Goal: Check status: Check status

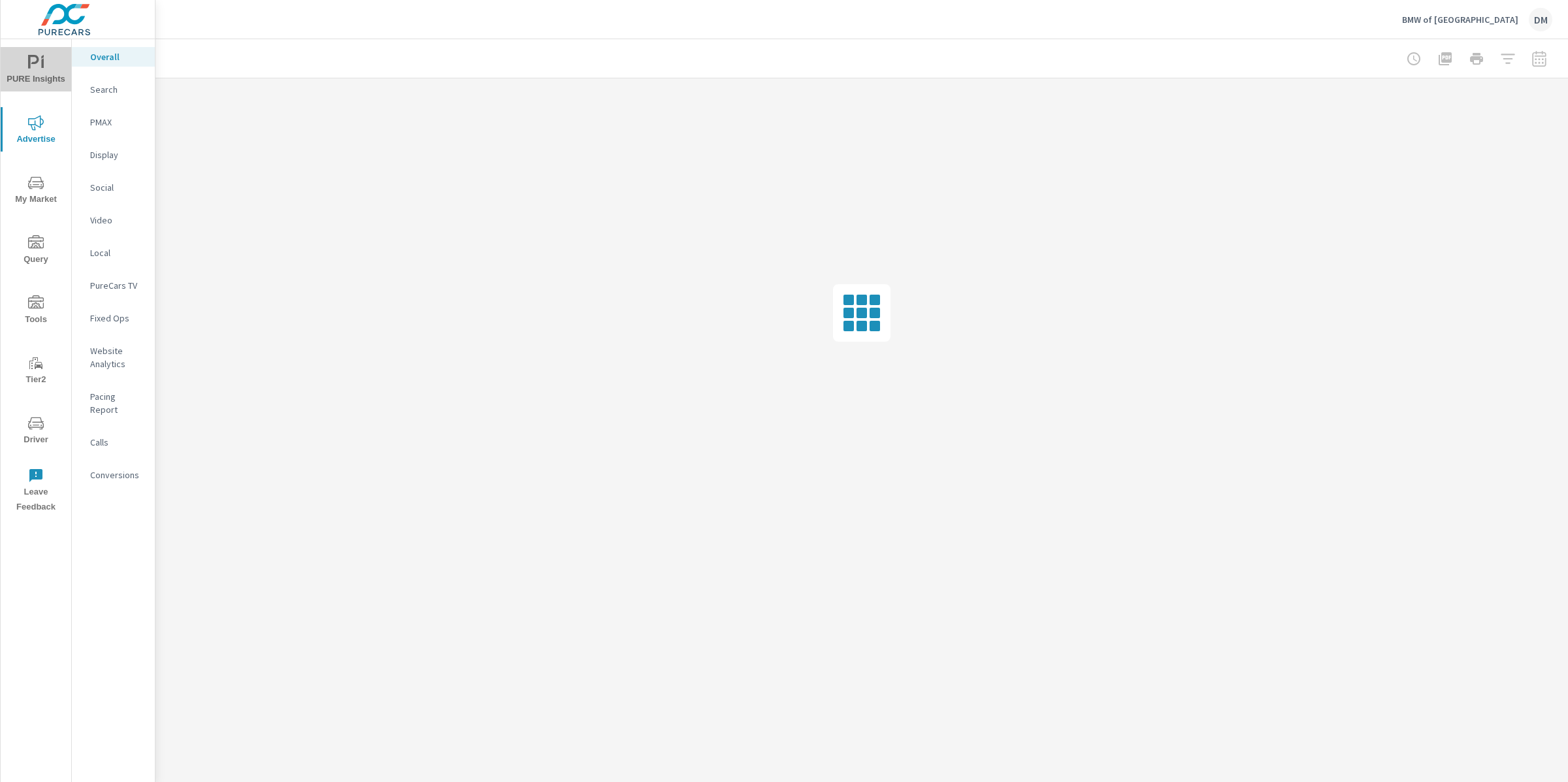
click at [32, 67] on icon "nav menu" at bounding box center [36, 63] width 16 height 16
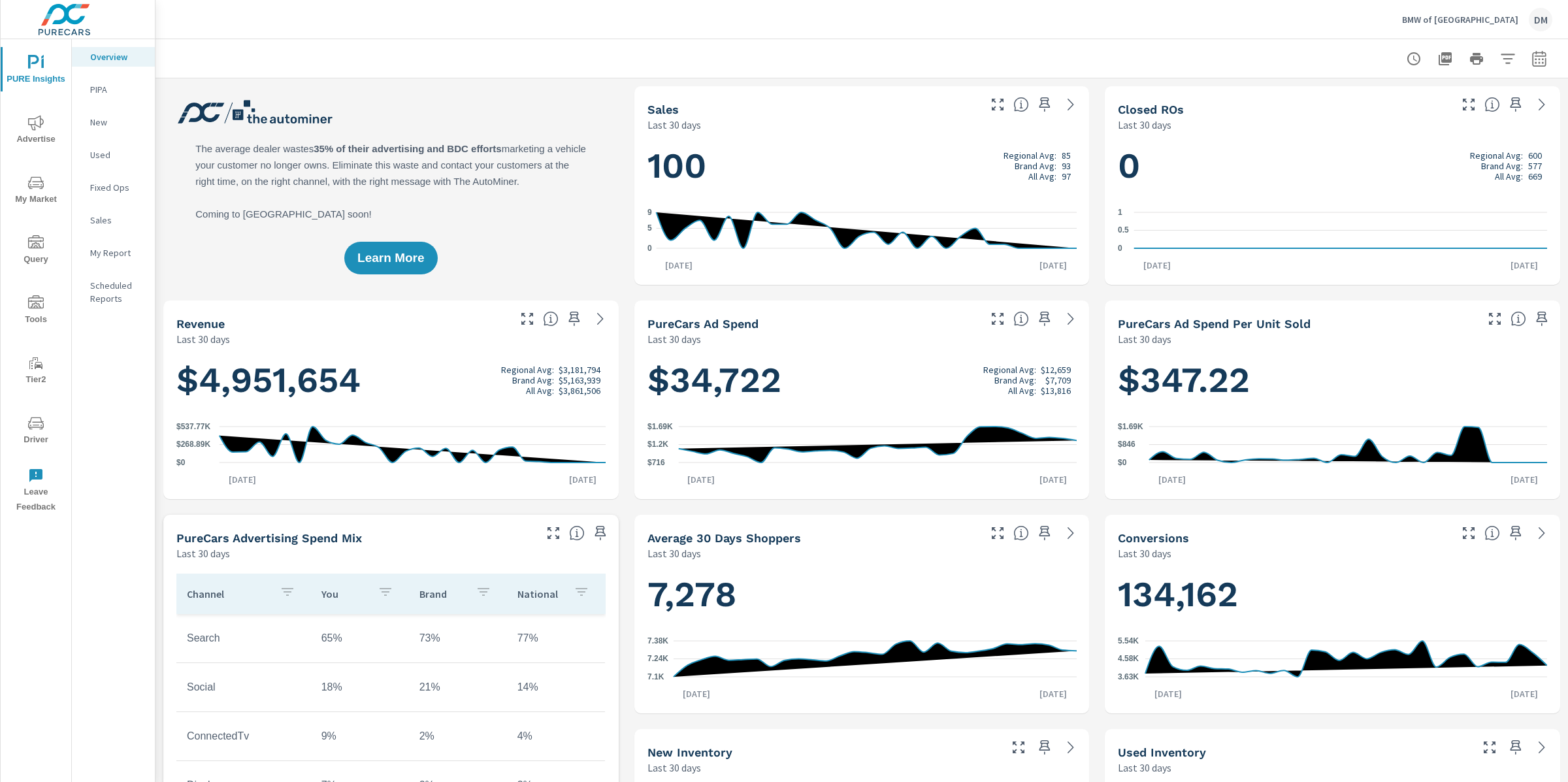
click at [108, 221] on p "Sales" at bounding box center [118, 220] width 54 height 13
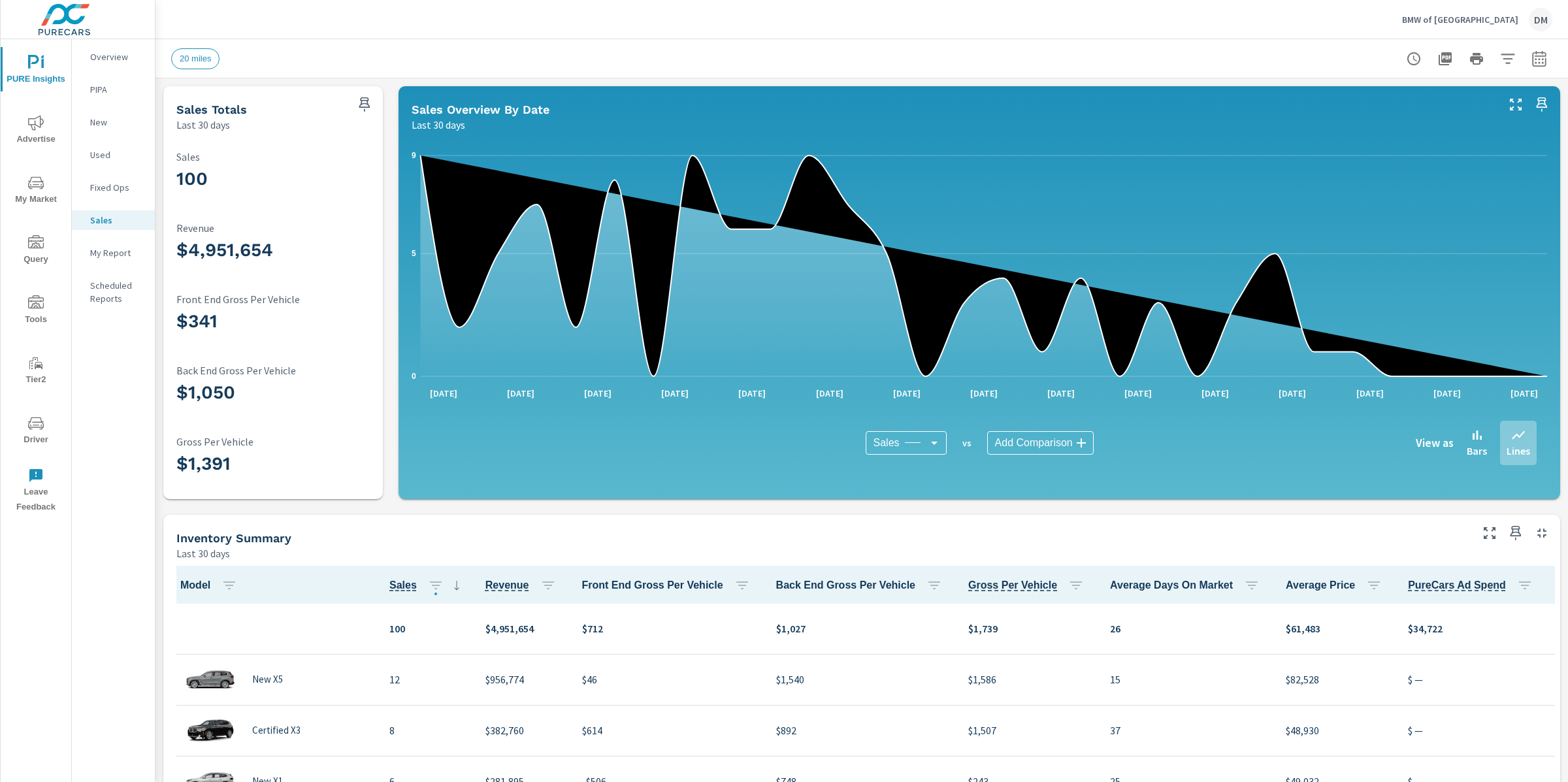
scroll to position [1, 0]
click at [1490, 17] on p "BMW of [GEOGRAPHIC_DATA]" at bounding box center [1460, 20] width 116 height 12
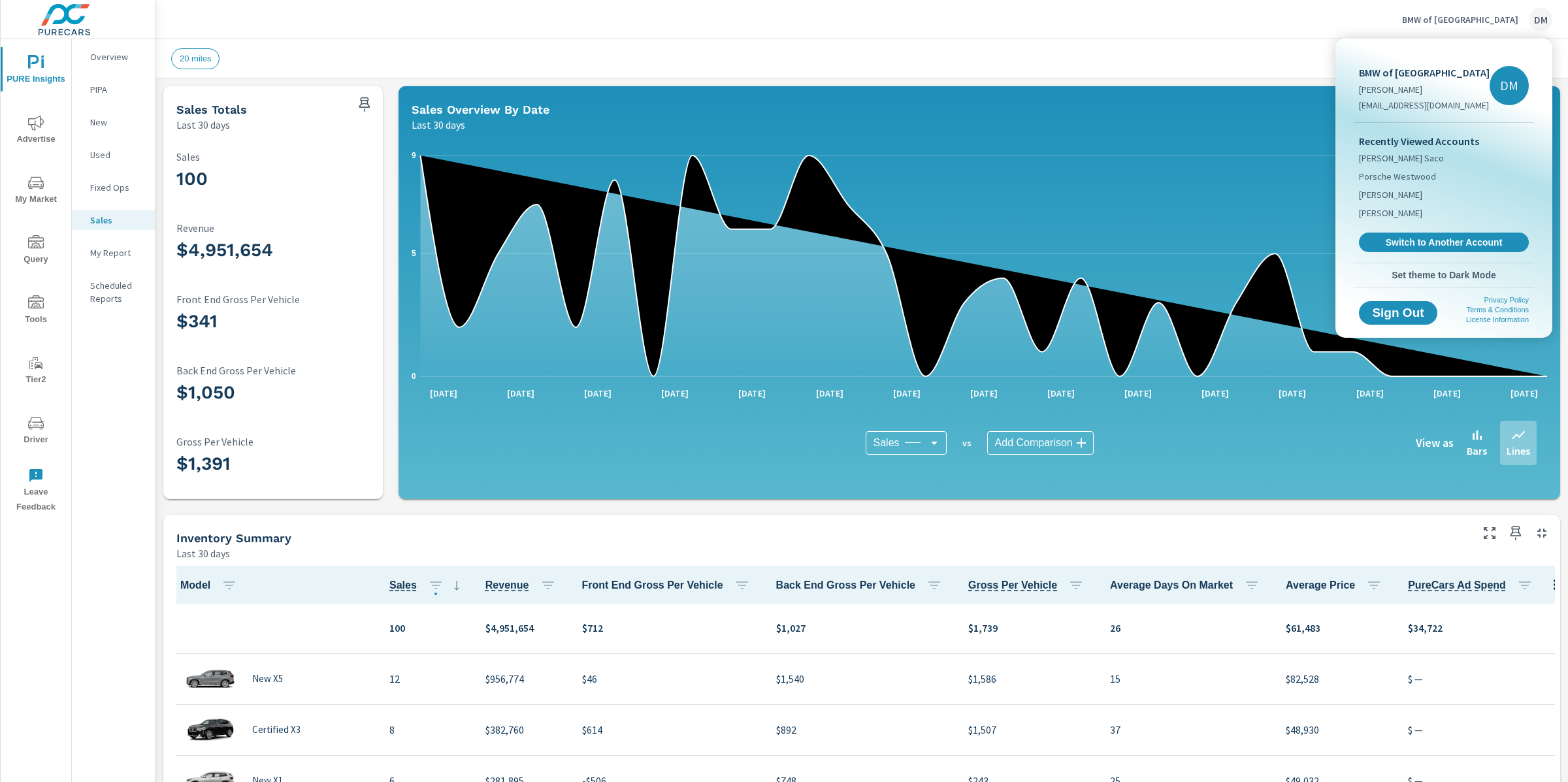
click at [1101, 21] on div at bounding box center [784, 391] width 1568 height 782
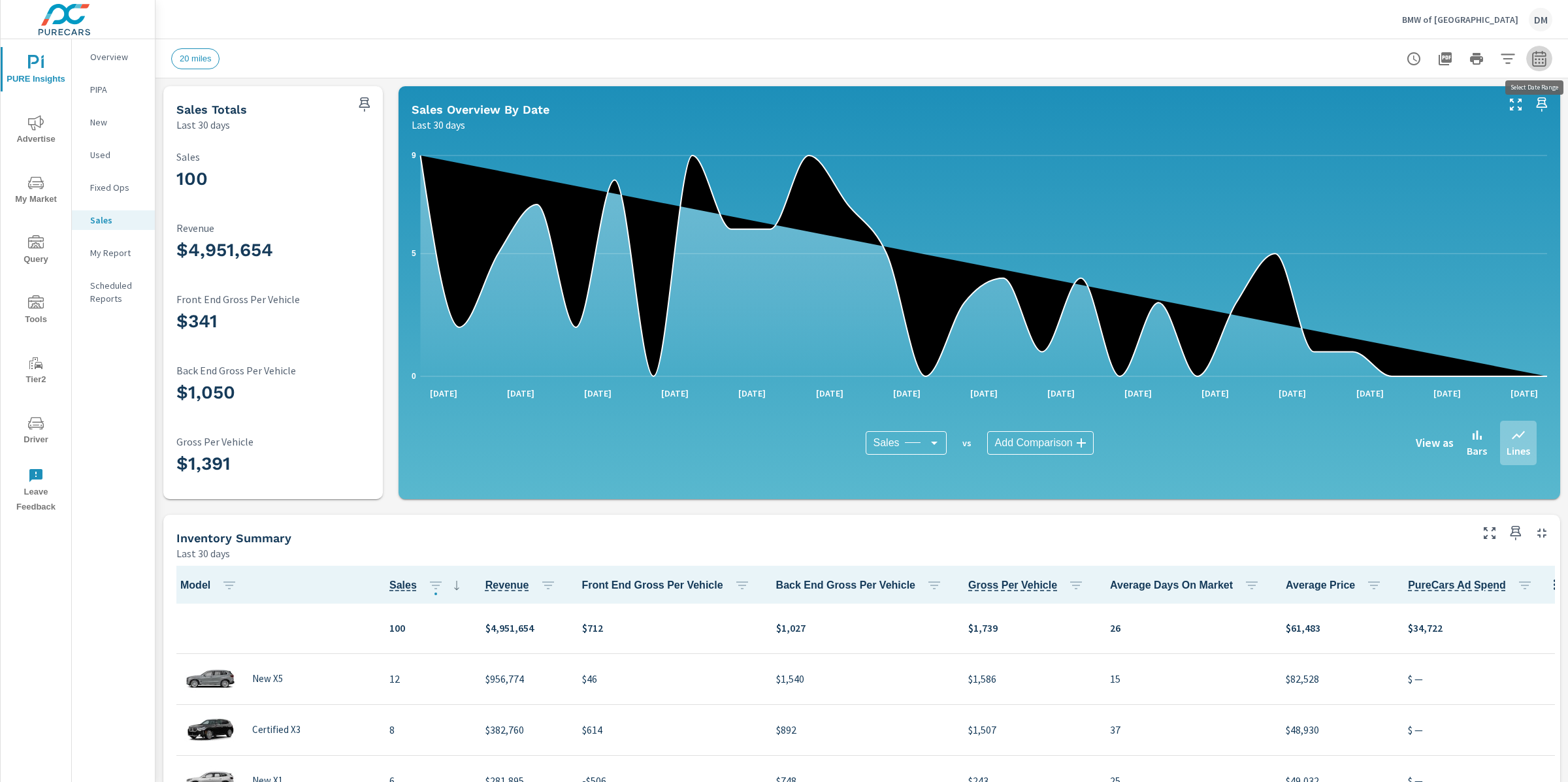
click at [1551, 61] on button "button" at bounding box center [1539, 58] width 26 height 26
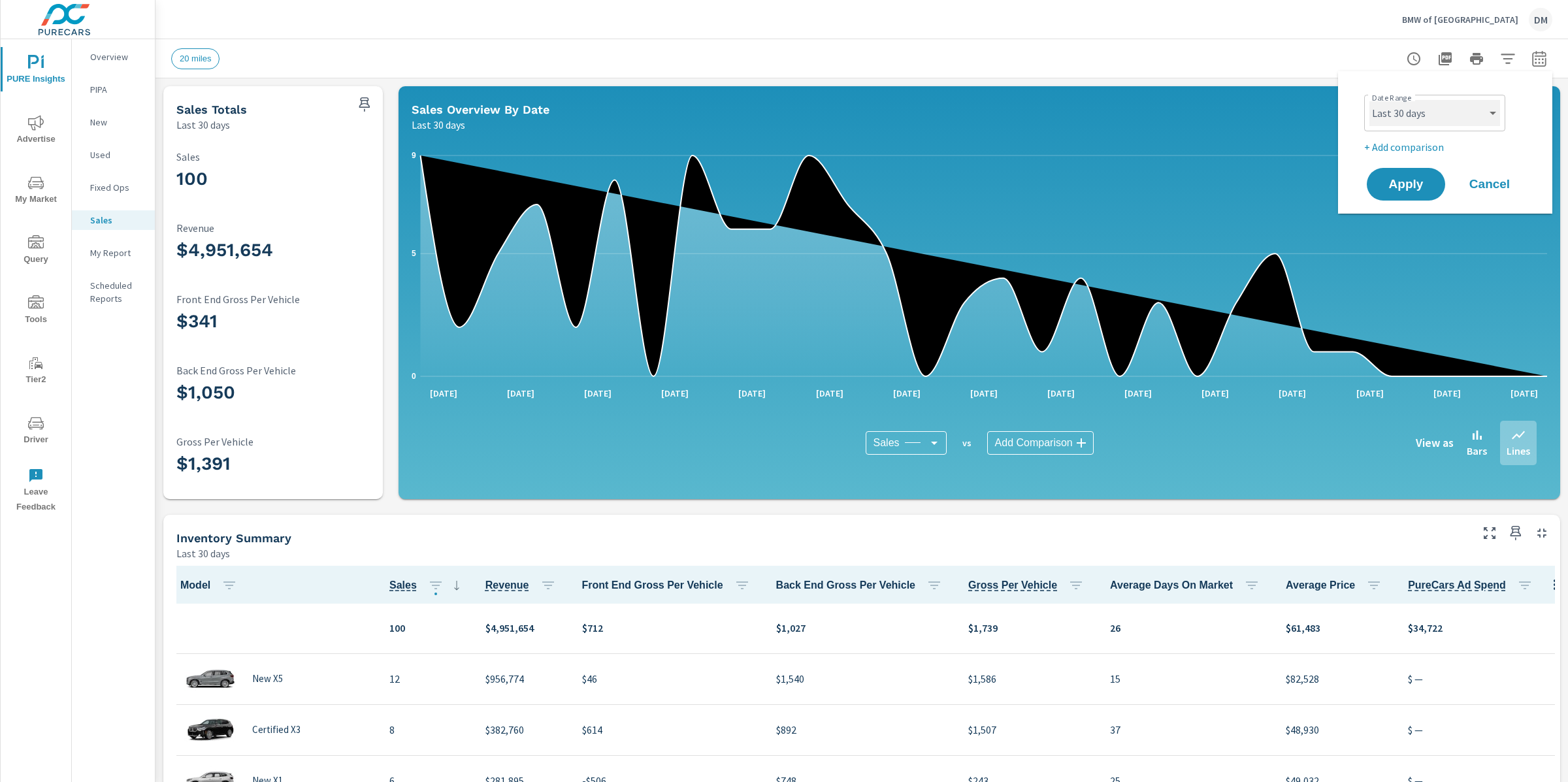
click at [1428, 110] on select "Custom [DATE] Last week Last 7 days Last 14 days Last 30 days Last 45 days Last…" at bounding box center [1435, 113] width 131 height 26
click at [1369, 100] on select "Custom [DATE] Last week Last 7 days Last 14 days Last 30 days Last 45 days Last…" at bounding box center [1435, 113] width 131 height 26
select select "Last 60 days"
click at [1422, 196] on button "Apply" at bounding box center [1406, 184] width 81 height 34
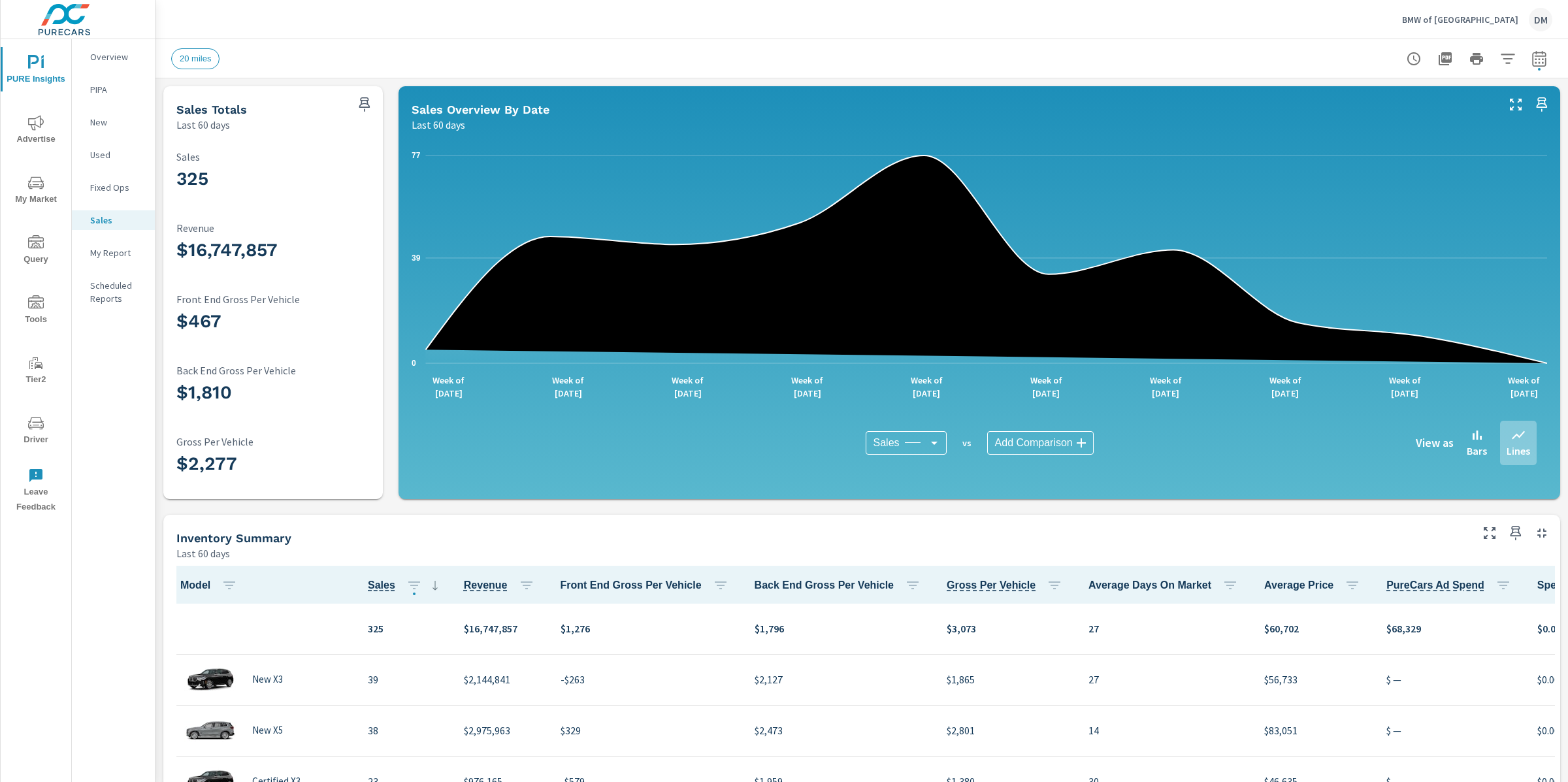
scroll to position [1, 0]
click at [1537, 60] on icon "button" at bounding box center [1539, 59] width 16 height 16
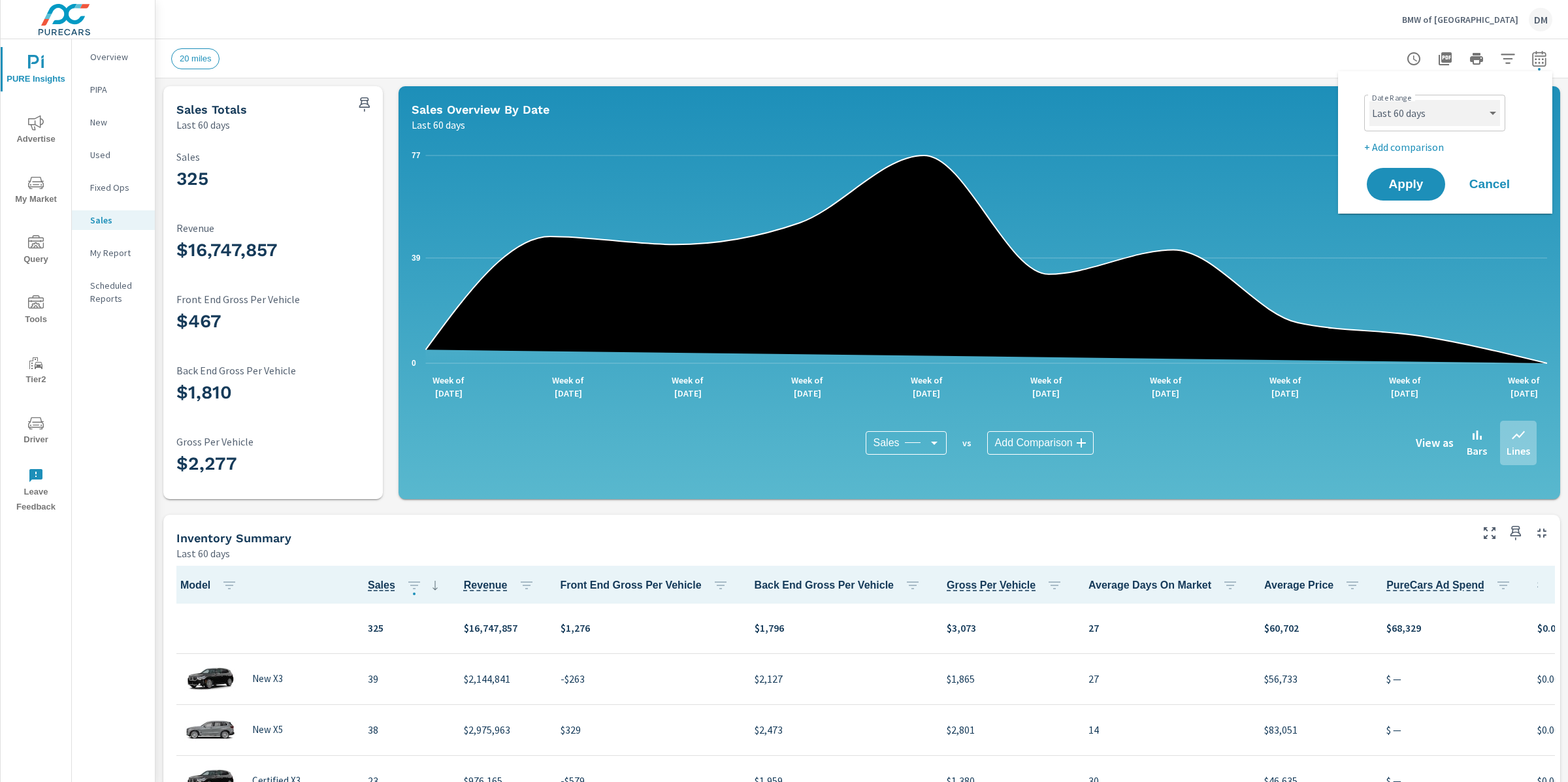
click at [1457, 104] on select "Custom [DATE] Last week Last 7 days Last 14 days Last 30 days Last 45 days Last…" at bounding box center [1435, 113] width 131 height 26
click at [1369, 100] on select "Custom [DATE] Last week Last 7 days Last 14 days Last 30 days Last 45 days Last…" at bounding box center [1435, 113] width 131 height 26
select select "Last 45 days"
click at [1403, 183] on span "Apply" at bounding box center [1406, 185] width 54 height 13
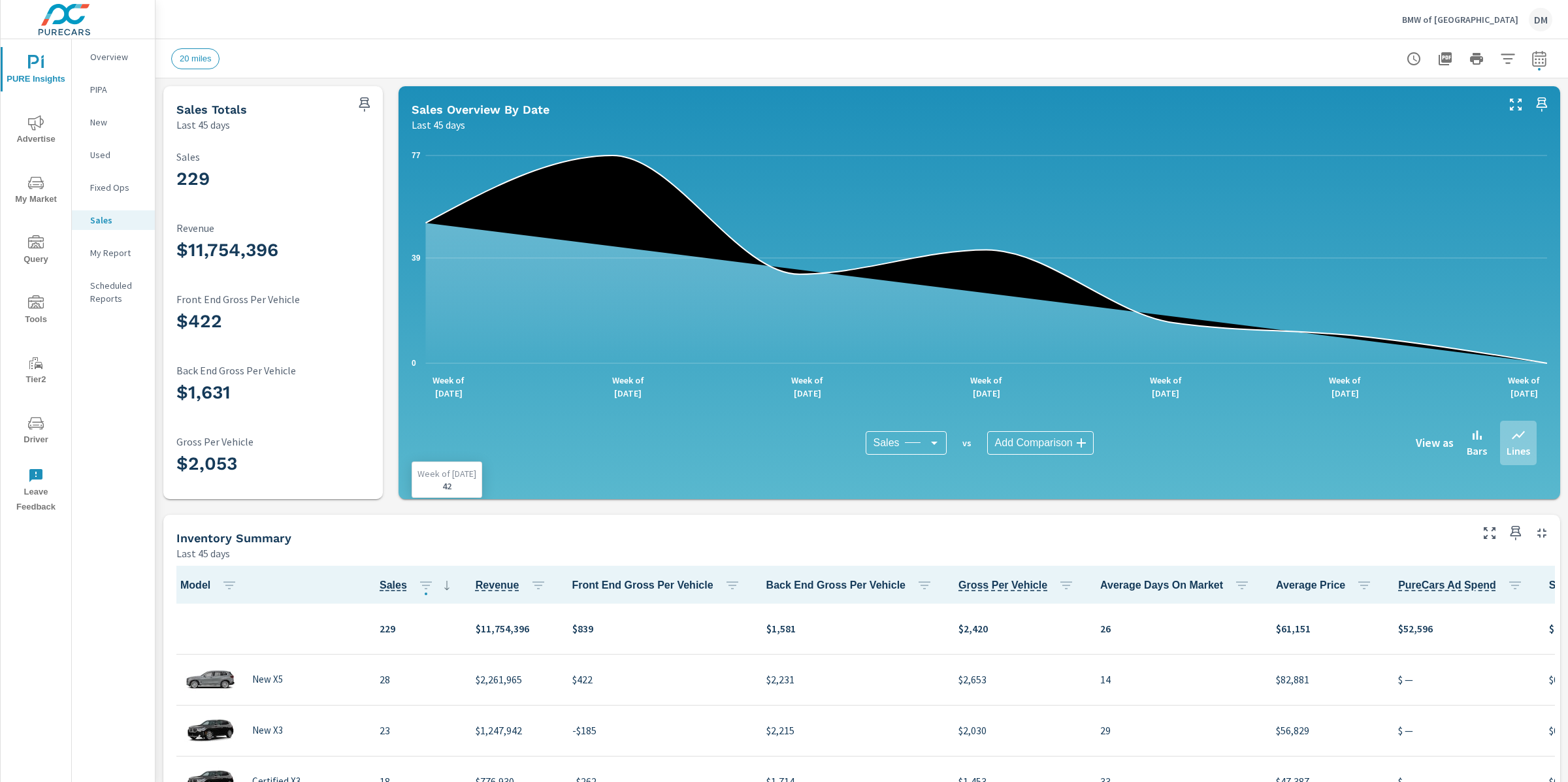
scroll to position [1, 0]
